Goal: Communication & Community: Participate in discussion

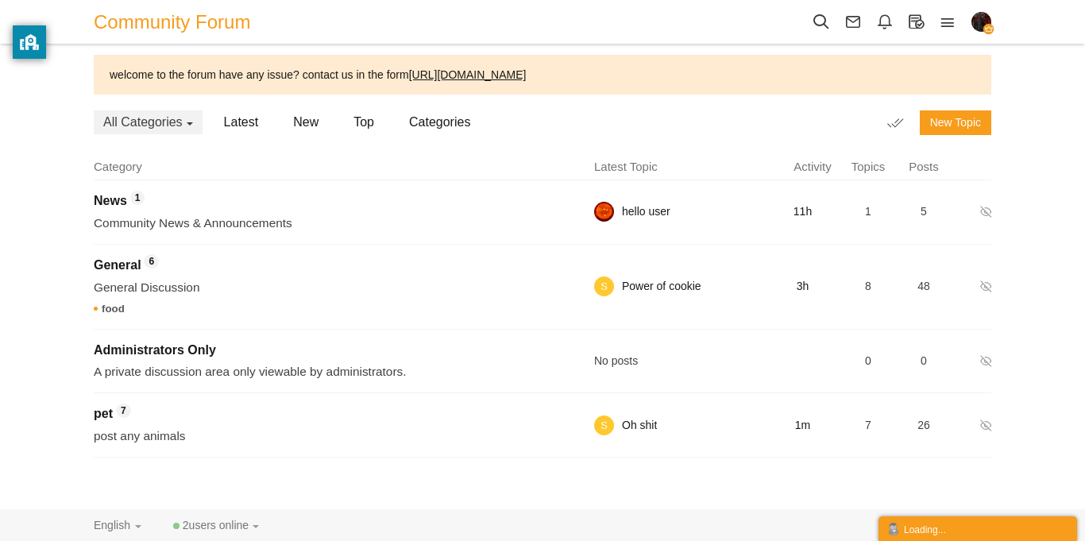
scroll to position [223, 0]
click at [99, 408] on span "pet" at bounding box center [103, 414] width 19 height 14
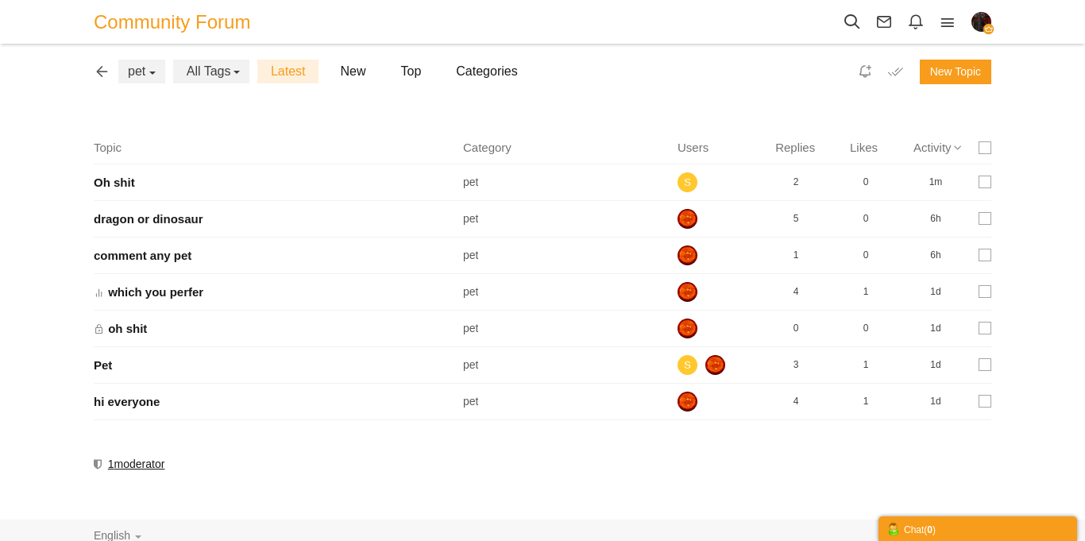
click at [985, 188] on span at bounding box center [985, 182] width 13 height 13
click at [0, 0] on input "checkbox" at bounding box center [0, 0] width 0 height 0
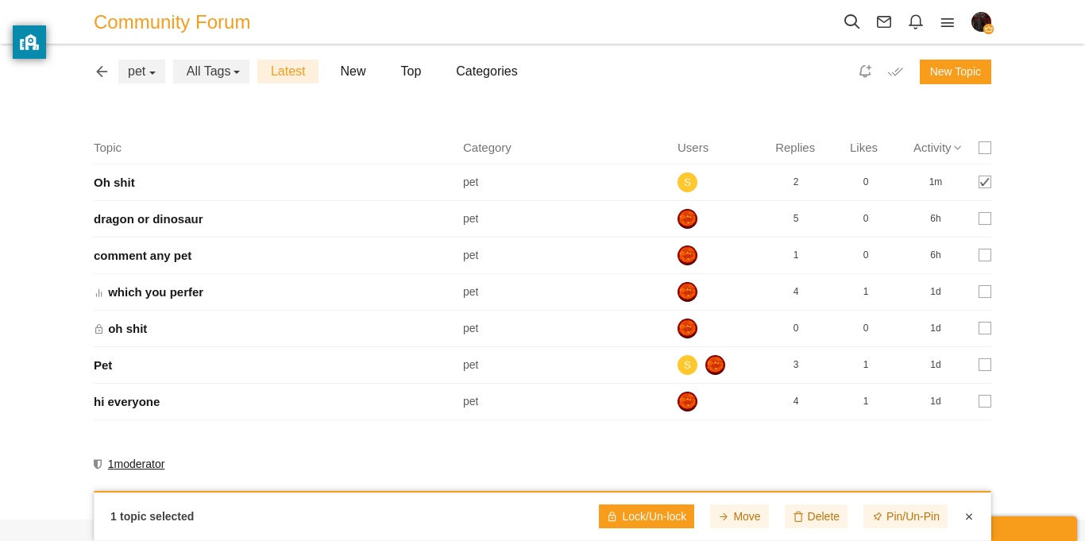
click at [656, 515] on link at bounding box center [646, 516] width 95 height 24
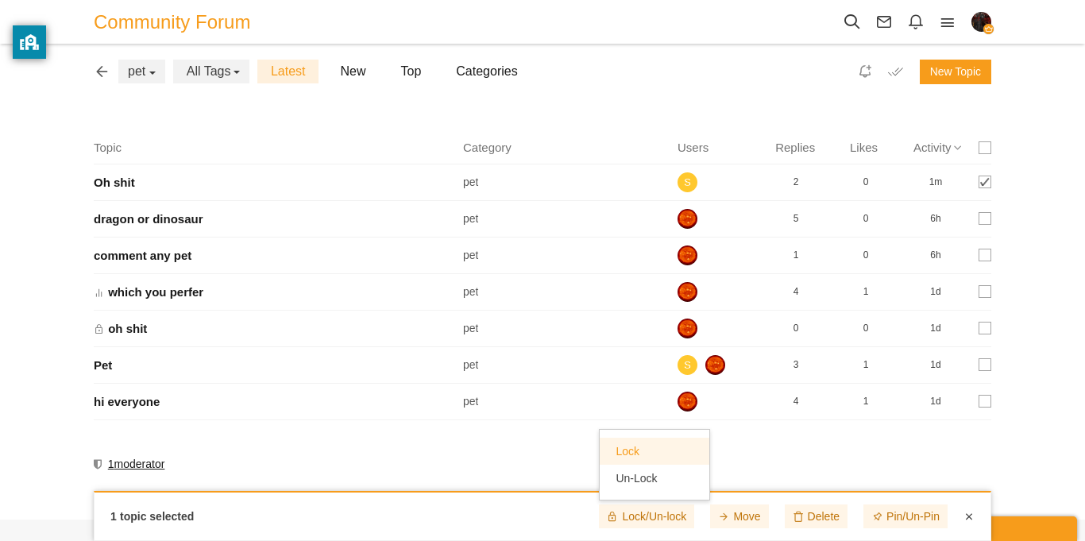
click at [651, 460] on link "Lock" at bounding box center [655, 451] width 110 height 27
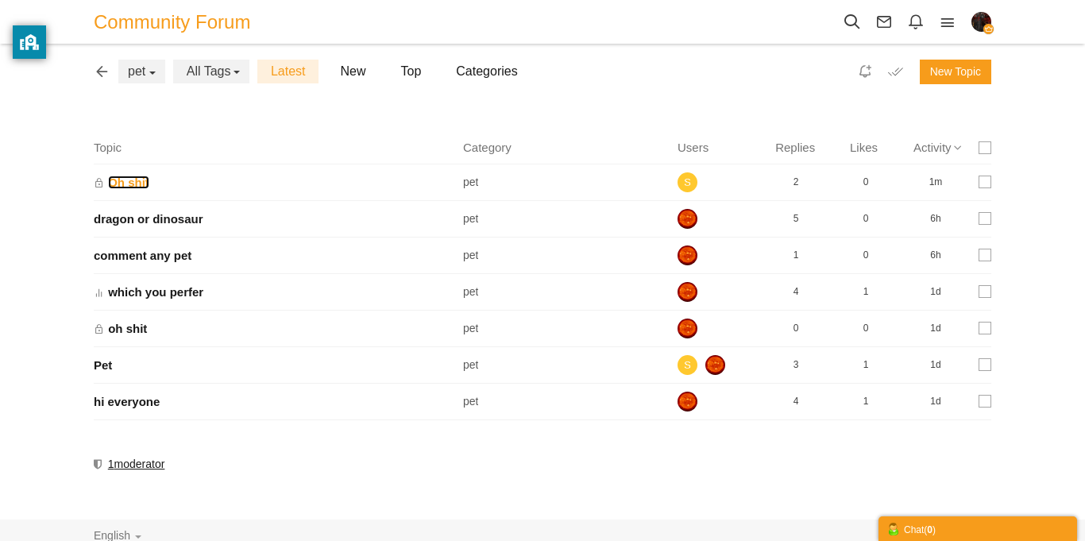
click at [149, 182] on link "Oh shit" at bounding box center [128, 183] width 41 height 14
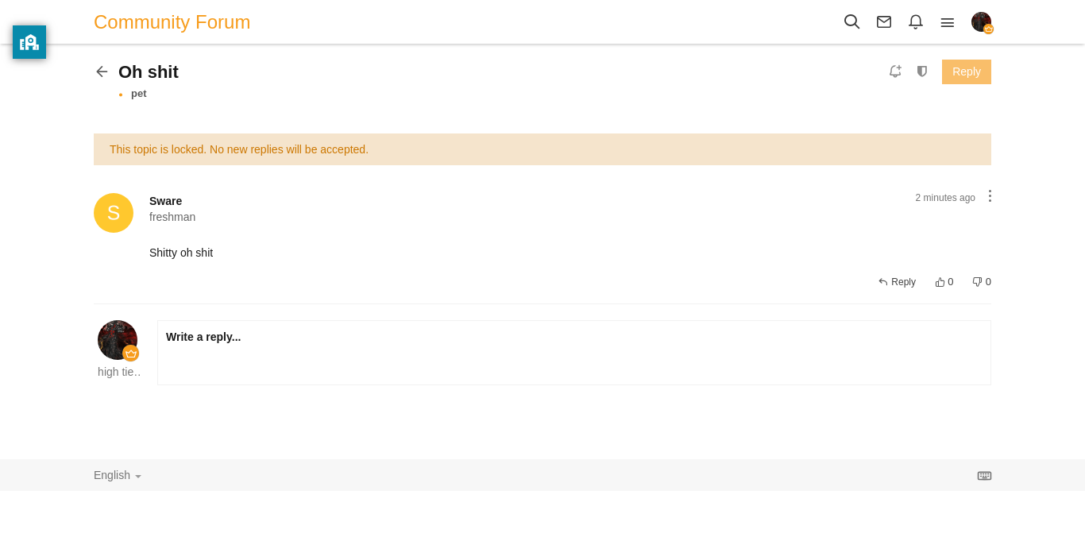
click at [921, 60] on div "Select Posts Delete Un-Lock Move Pin Add Poll Reply" at bounding box center [937, 72] width 110 height 25
click at [921, 64] on icon at bounding box center [922, 71] width 25 height 14
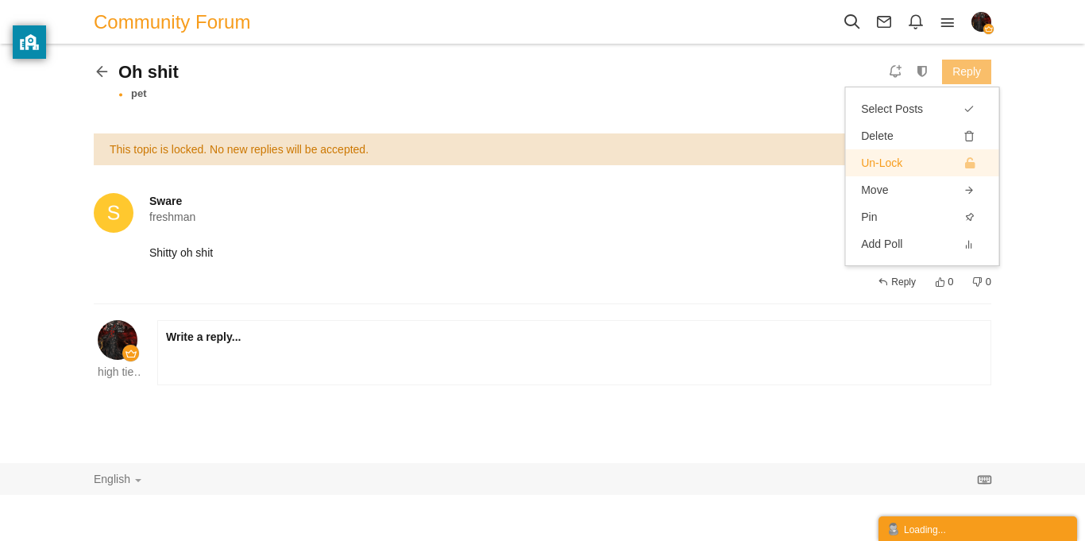
click at [930, 159] on link "Un-Lock" at bounding box center [921, 162] width 153 height 27
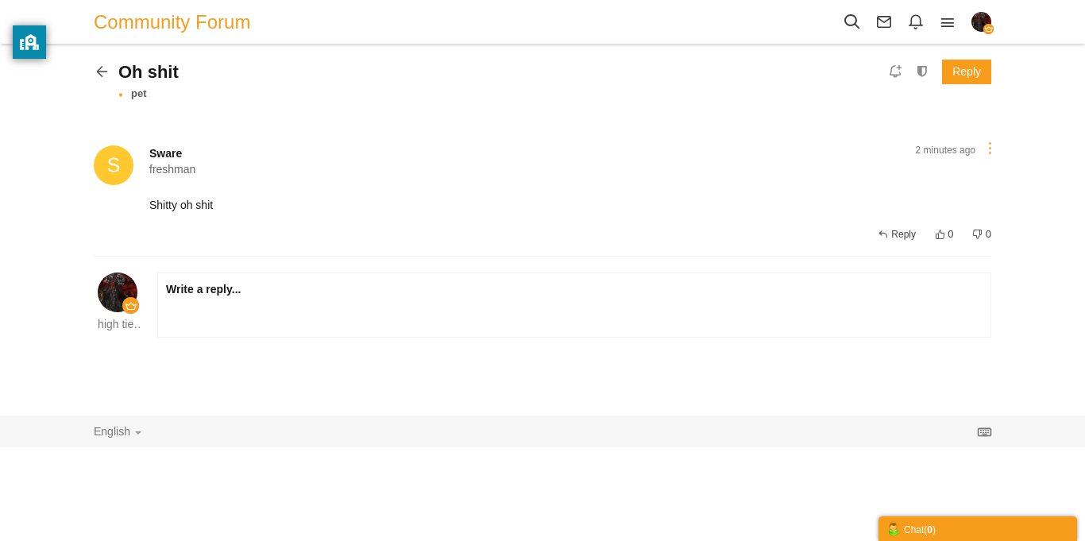
click at [982, 153] on link at bounding box center [990, 147] width 18 height 13
click at [763, 180] on span "Sware freshman 12 posts" at bounding box center [543, 165] width 898 height 40
click at [929, 73] on icon at bounding box center [922, 71] width 25 height 14
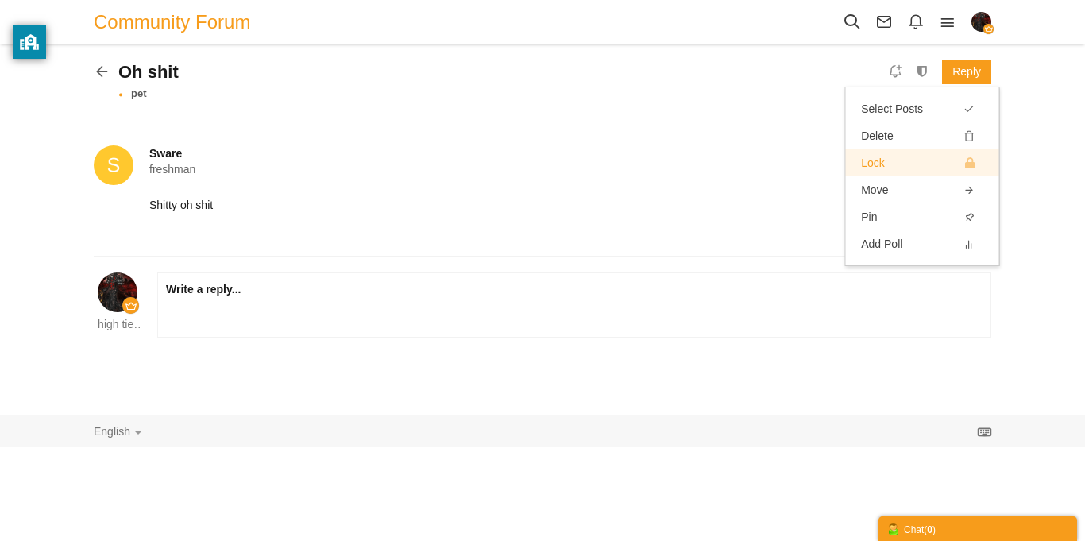
click at [921, 164] on link "Lock" at bounding box center [921, 162] width 153 height 27
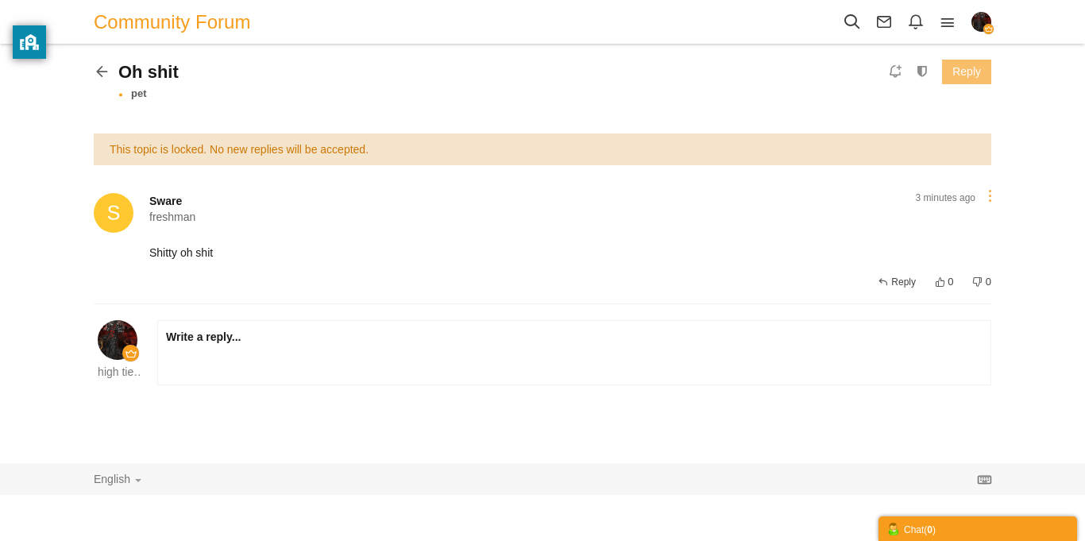
click at [993, 199] on link at bounding box center [990, 195] width 18 height 13
click at [984, 326] on icon at bounding box center [991, 327] width 29 height 25
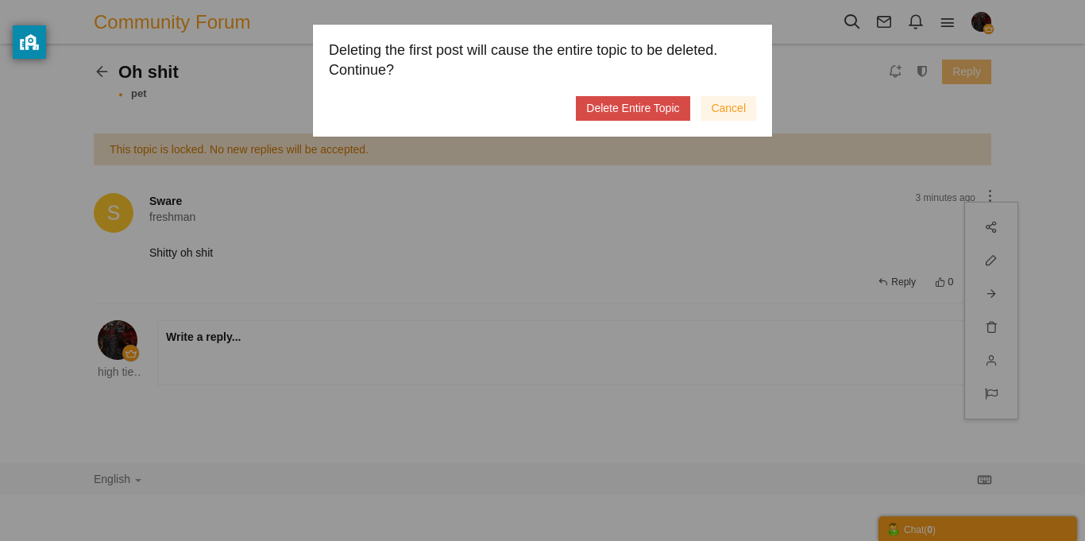
click at [626, 112] on link "Delete Entire Topic" at bounding box center [633, 108] width 114 height 25
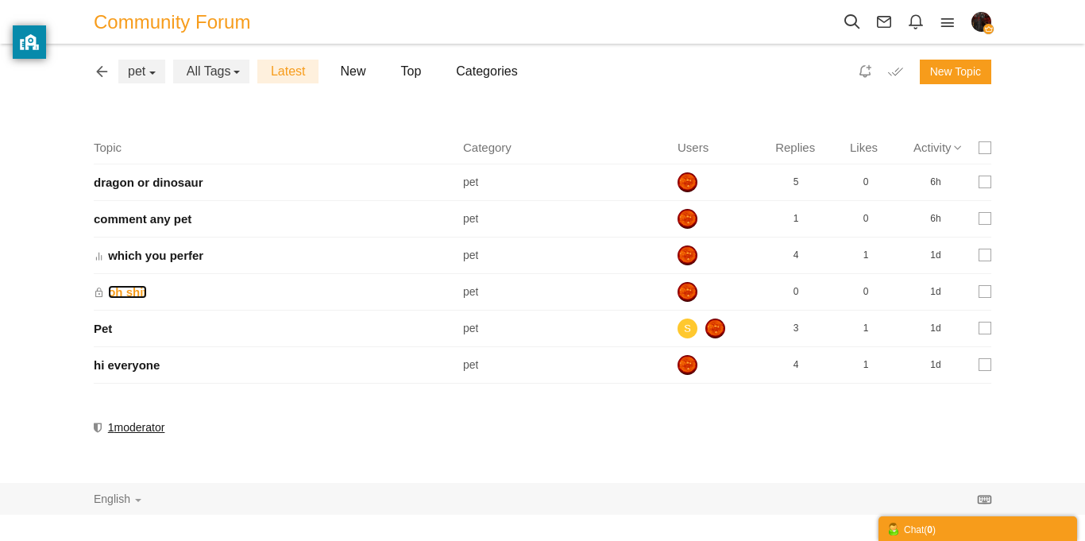
click at [116, 298] on link "oh shit" at bounding box center [127, 292] width 39 height 14
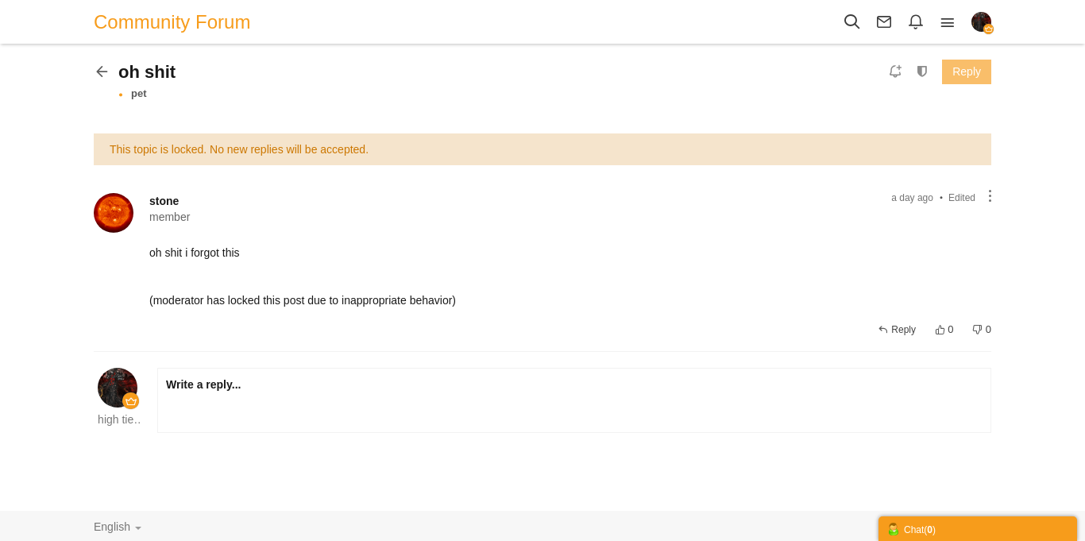
scroll to position [3, 0]
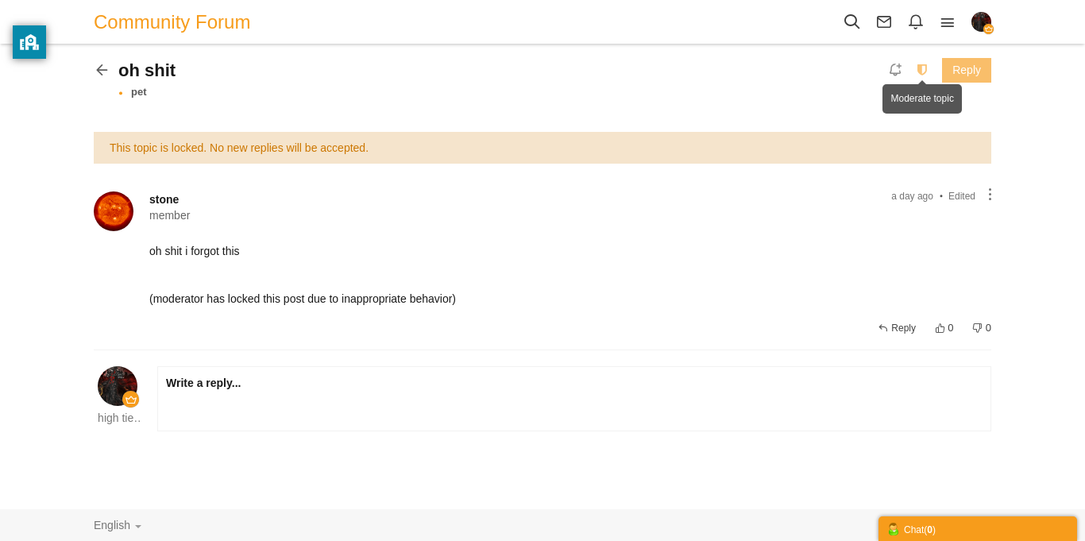
click at [914, 66] on icon at bounding box center [922, 70] width 25 height 14
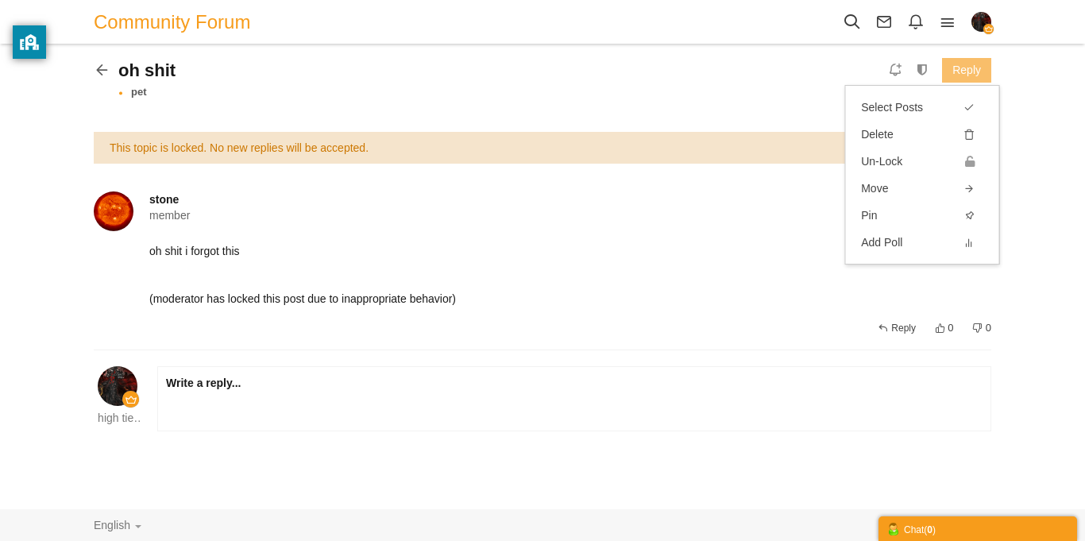
click at [95, 75] on icon at bounding box center [106, 68] width 25 height 14
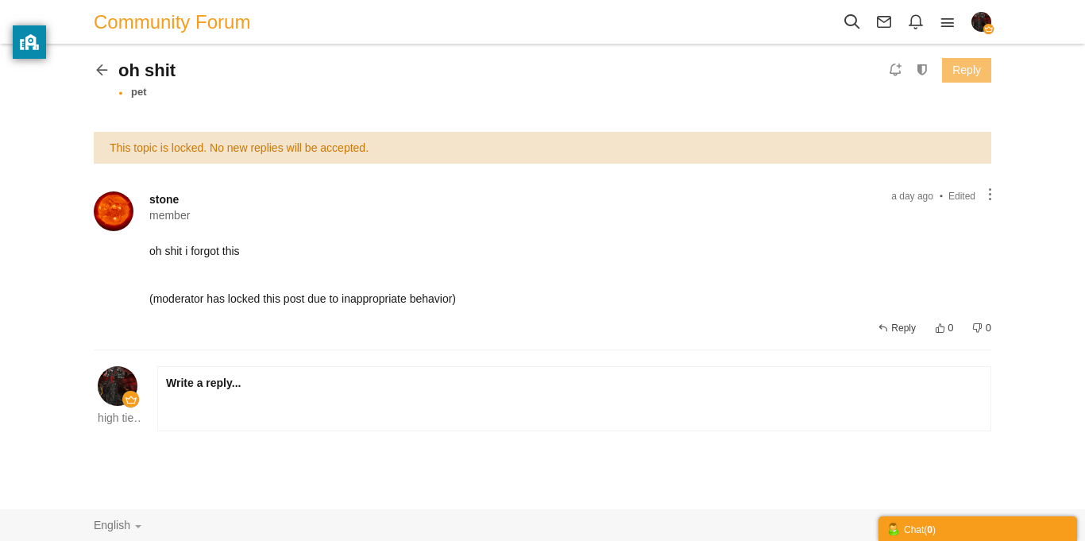
click at [99, 73] on icon at bounding box center [106, 68] width 25 height 14
click at [106, 73] on icon at bounding box center [106, 68] width 25 height 14
click at [102, 71] on icon at bounding box center [106, 68] width 25 height 14
click at [171, 17] on span "Community Forum" at bounding box center [178, 22] width 168 height 36
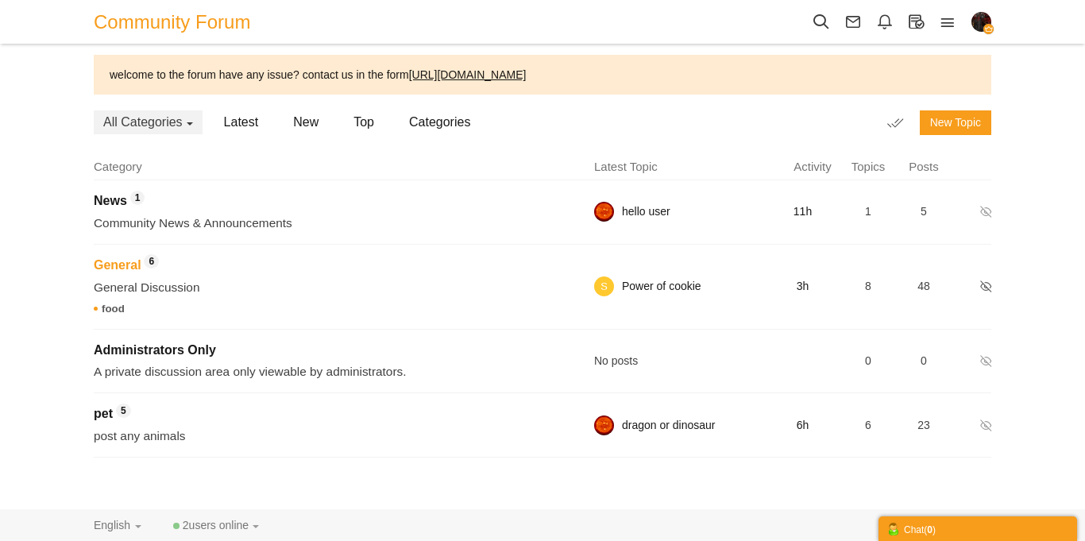
scroll to position [224, 0]
click at [141, 272] on span "General" at bounding box center [118, 265] width 48 height 14
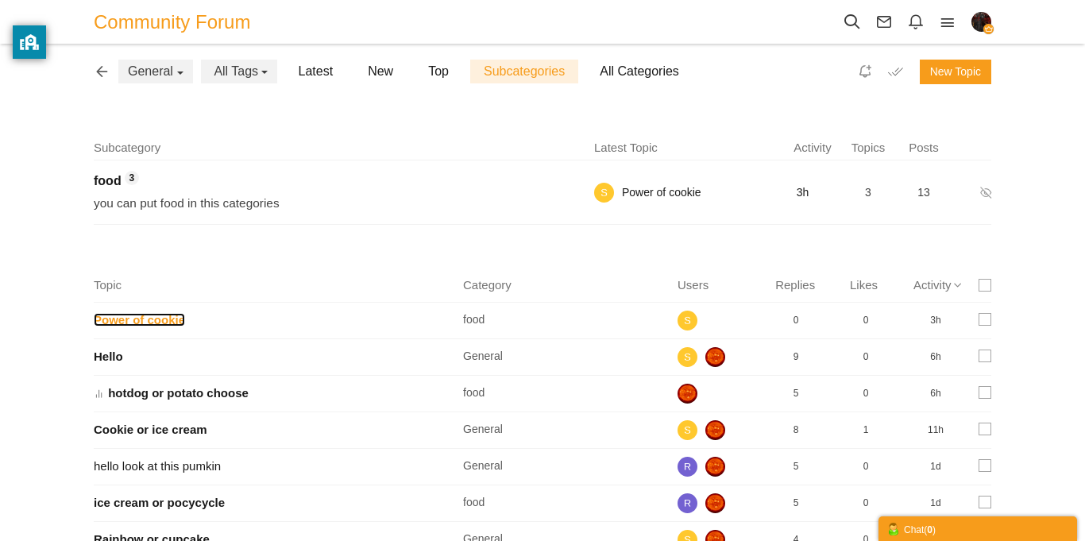
click at [185, 323] on link "Power of cookie" at bounding box center [139, 320] width 91 height 14
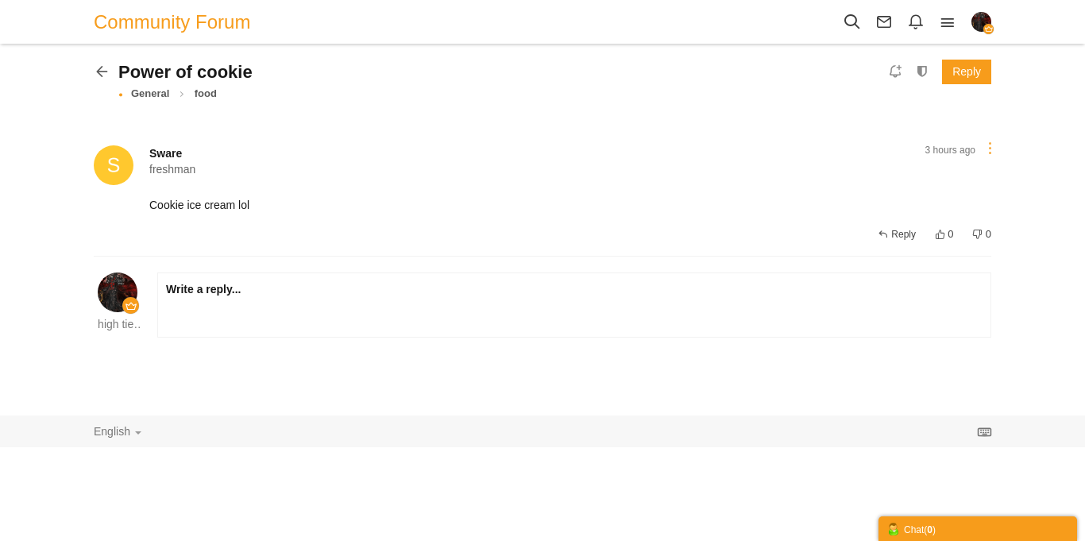
click at [984, 146] on link at bounding box center [990, 147] width 18 height 13
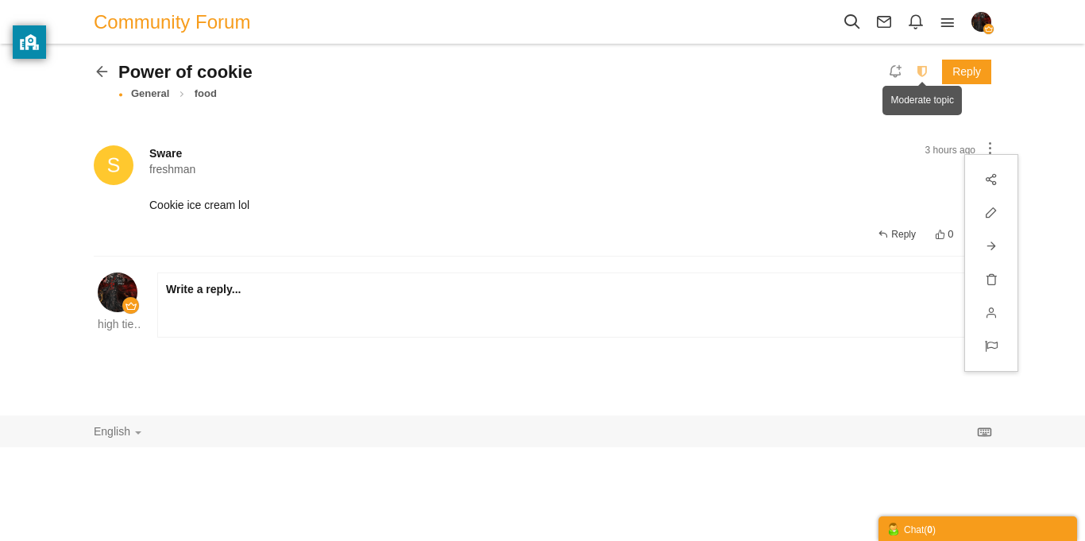
click at [925, 68] on icon at bounding box center [922, 71] width 25 height 14
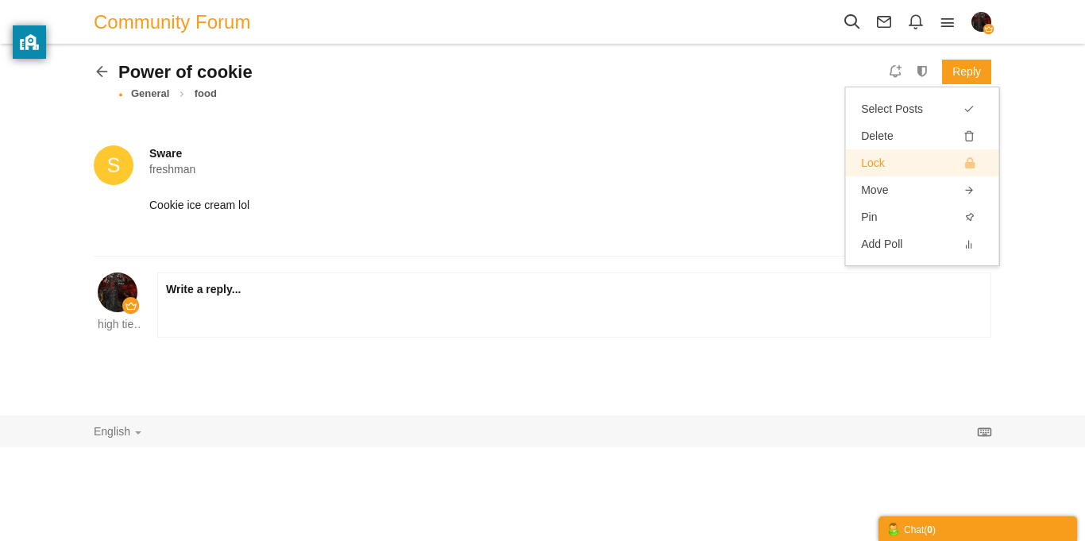
click at [909, 155] on link "Lock" at bounding box center [921, 162] width 153 height 27
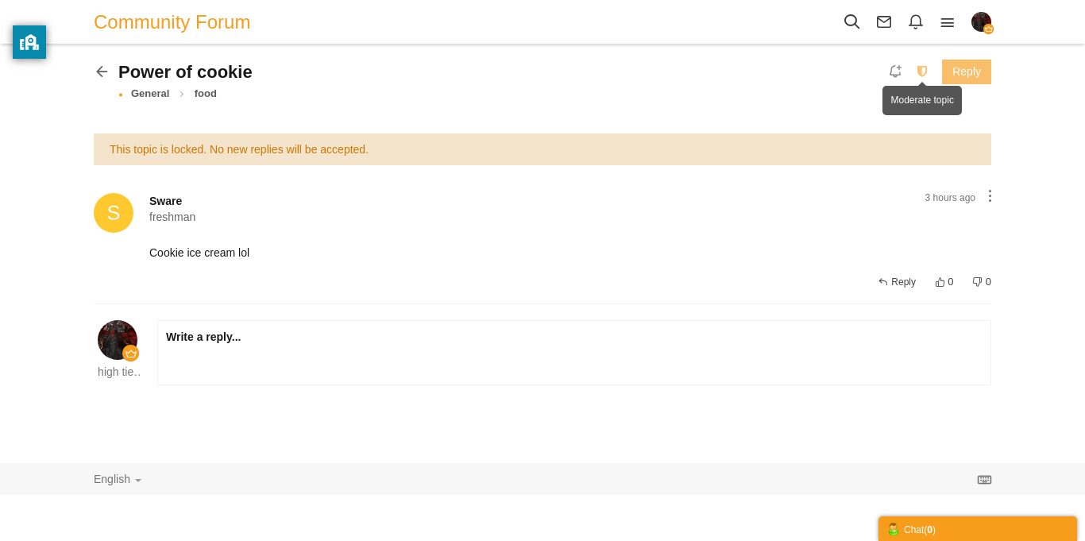
click at [926, 66] on icon at bounding box center [922, 71] width 25 height 14
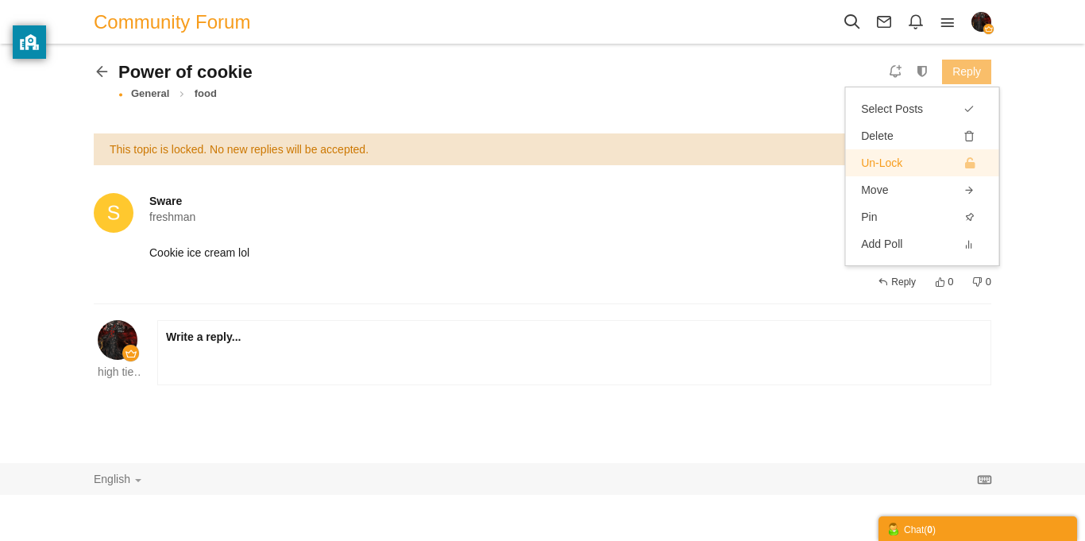
click at [910, 168] on link "Un-Lock" at bounding box center [921, 162] width 153 height 27
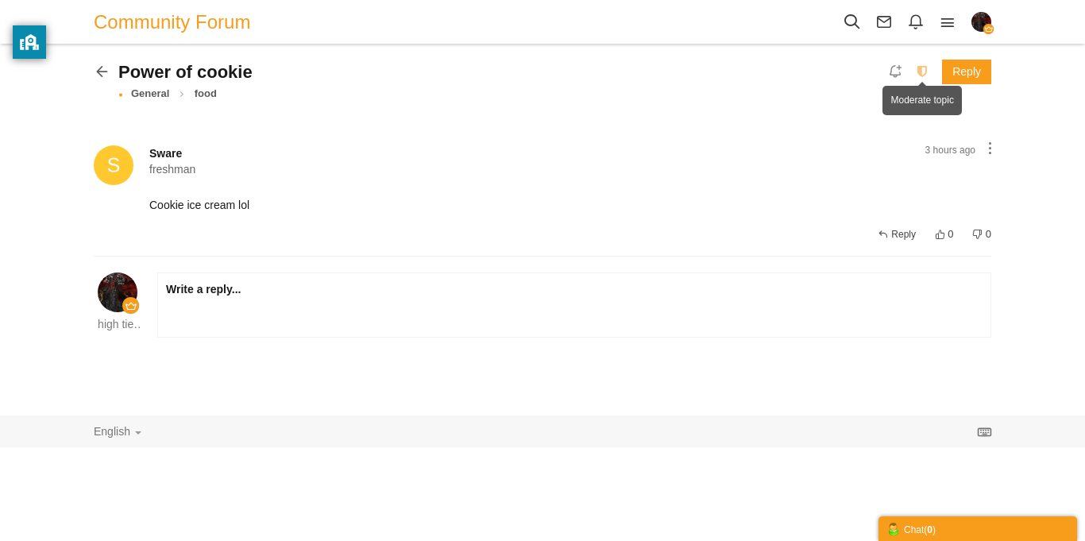
click at [913, 65] on icon at bounding box center [922, 71] width 25 height 14
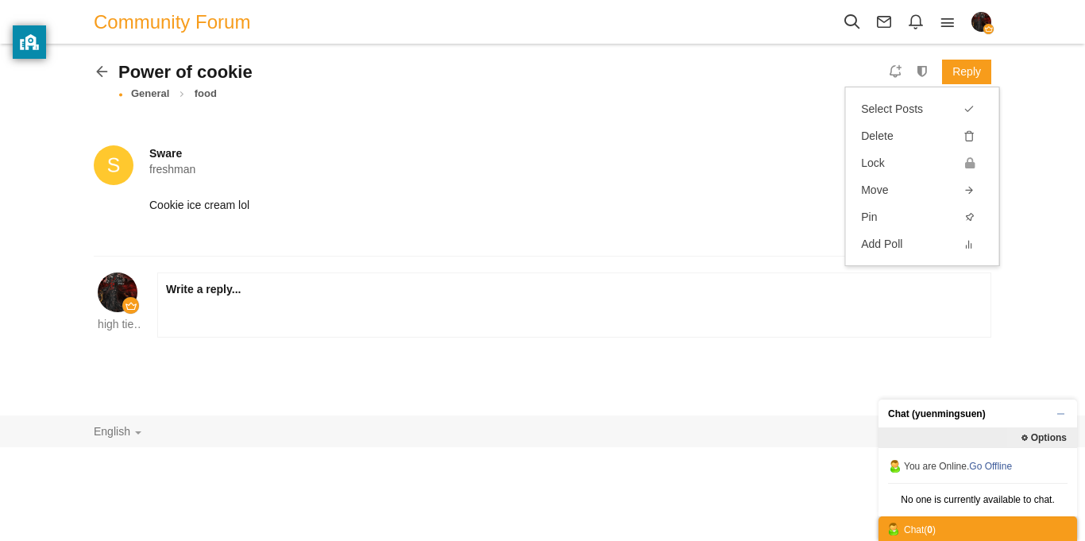
click at [758, 154] on span "Sware freshman 11 posts" at bounding box center [482, 161] width 699 height 32
